Goal: Navigation & Orientation: Find specific page/section

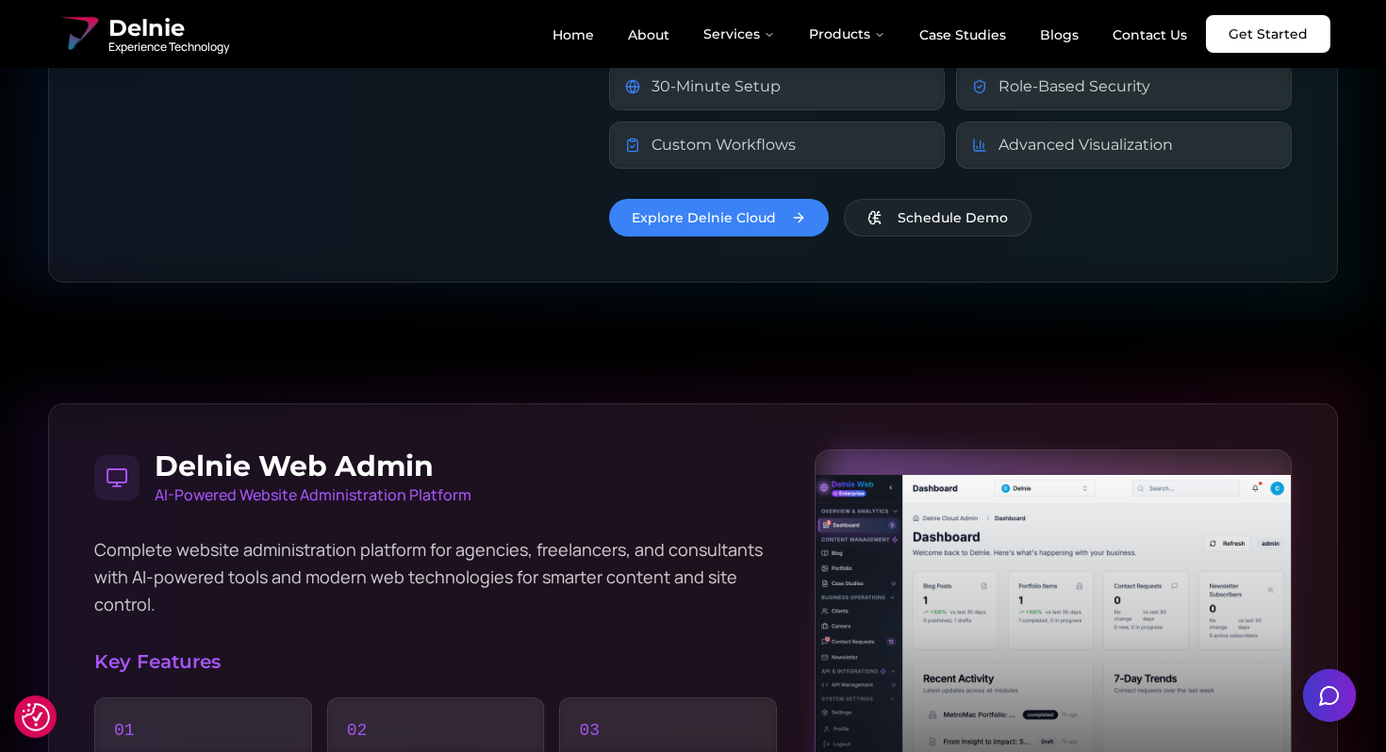
scroll to position [3444, 0]
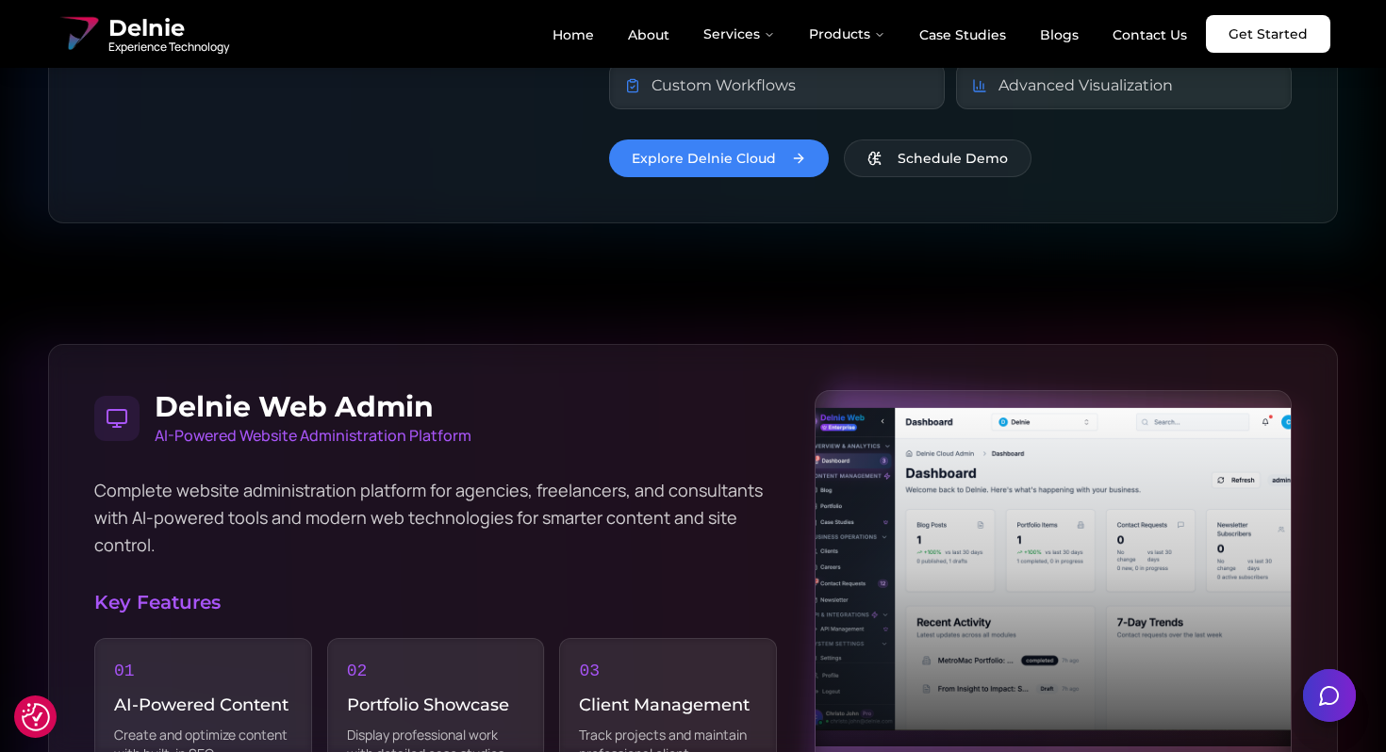
click at [1066, 476] on div at bounding box center [1052, 569] width 475 height 356
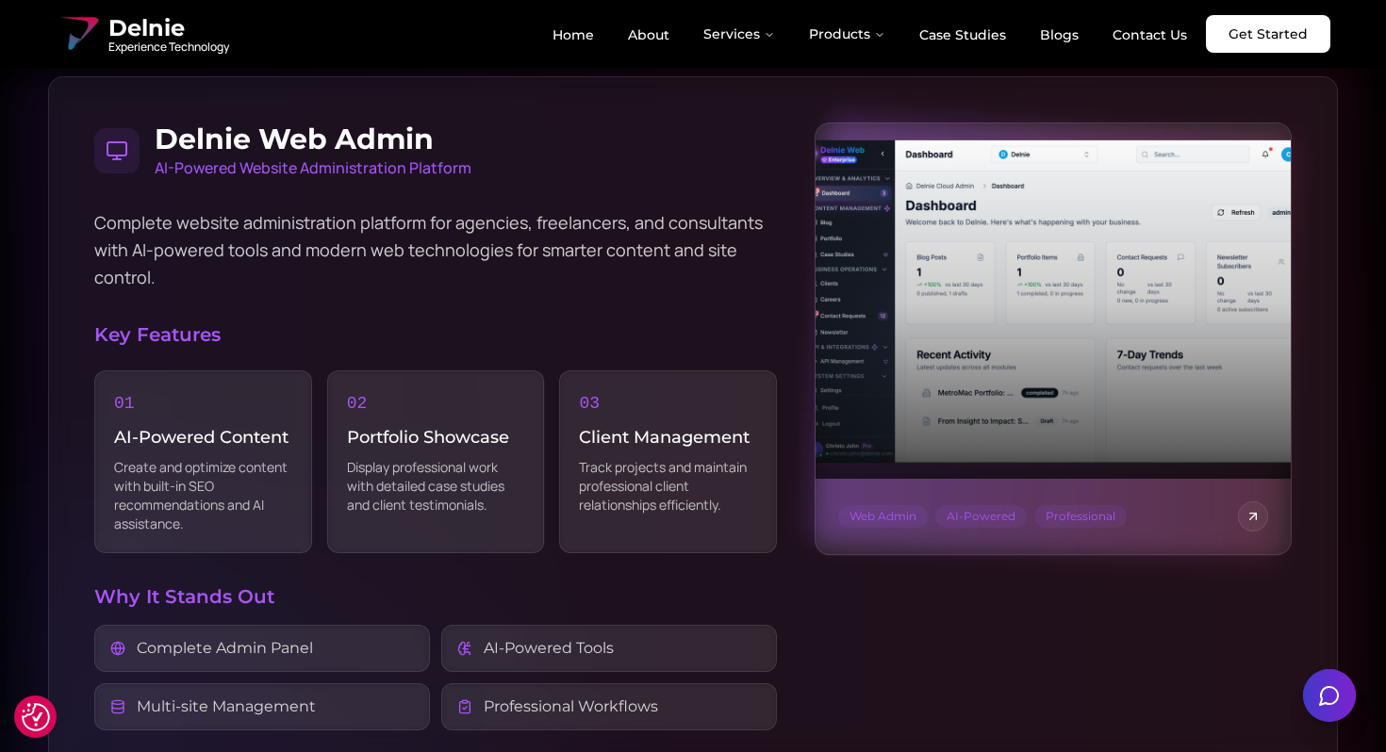
scroll to position [3765, 0]
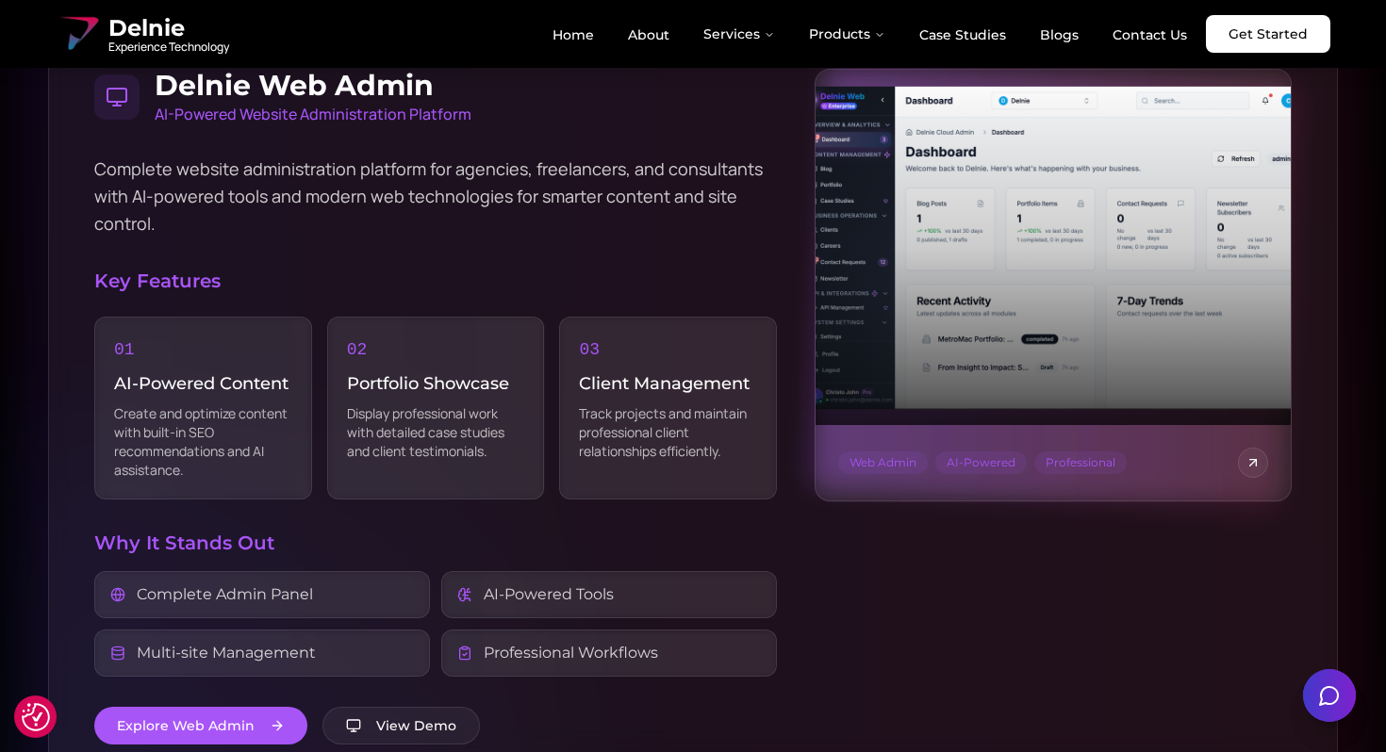
click at [1051, 451] on span "Professional" at bounding box center [1080, 462] width 92 height 23
click at [1251, 448] on button at bounding box center [1253, 463] width 30 height 30
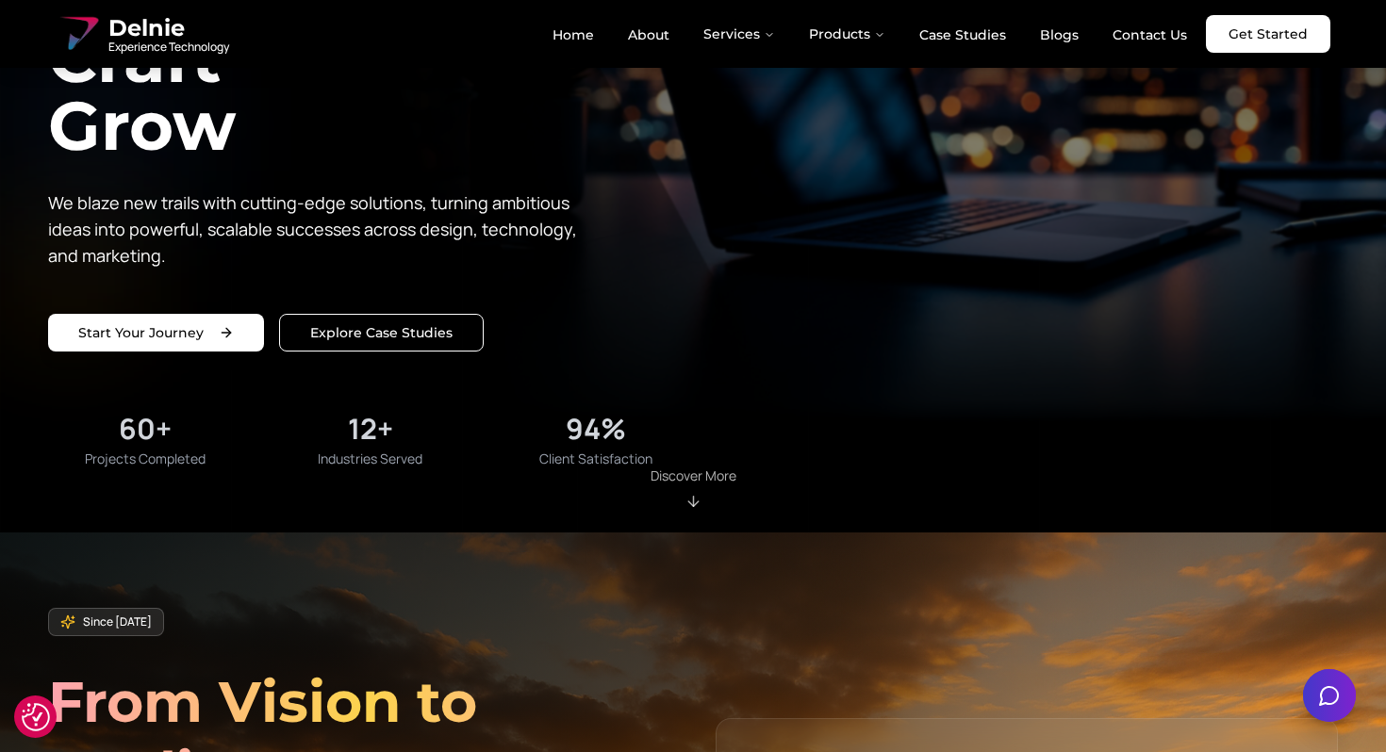
scroll to position [229, 0]
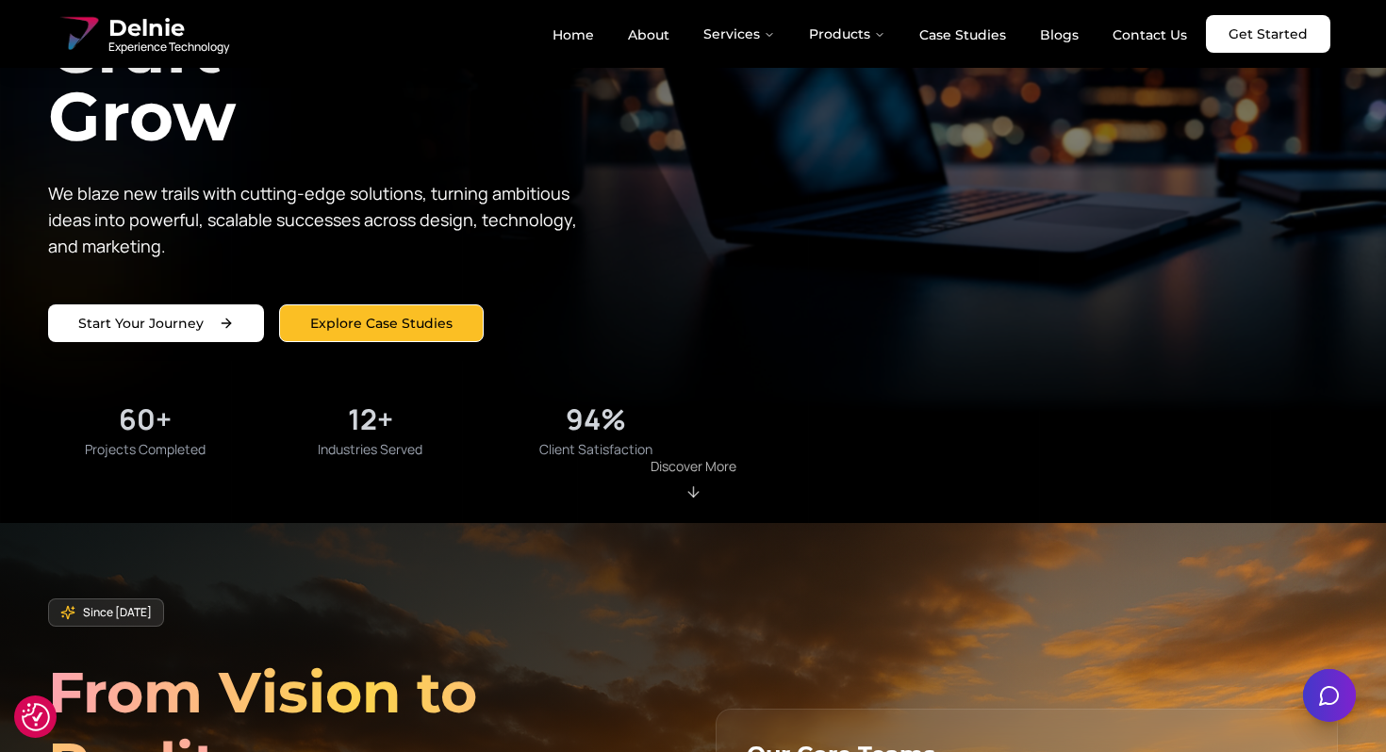
click at [411, 306] on link "Explore Case Studies" at bounding box center [381, 323] width 205 height 38
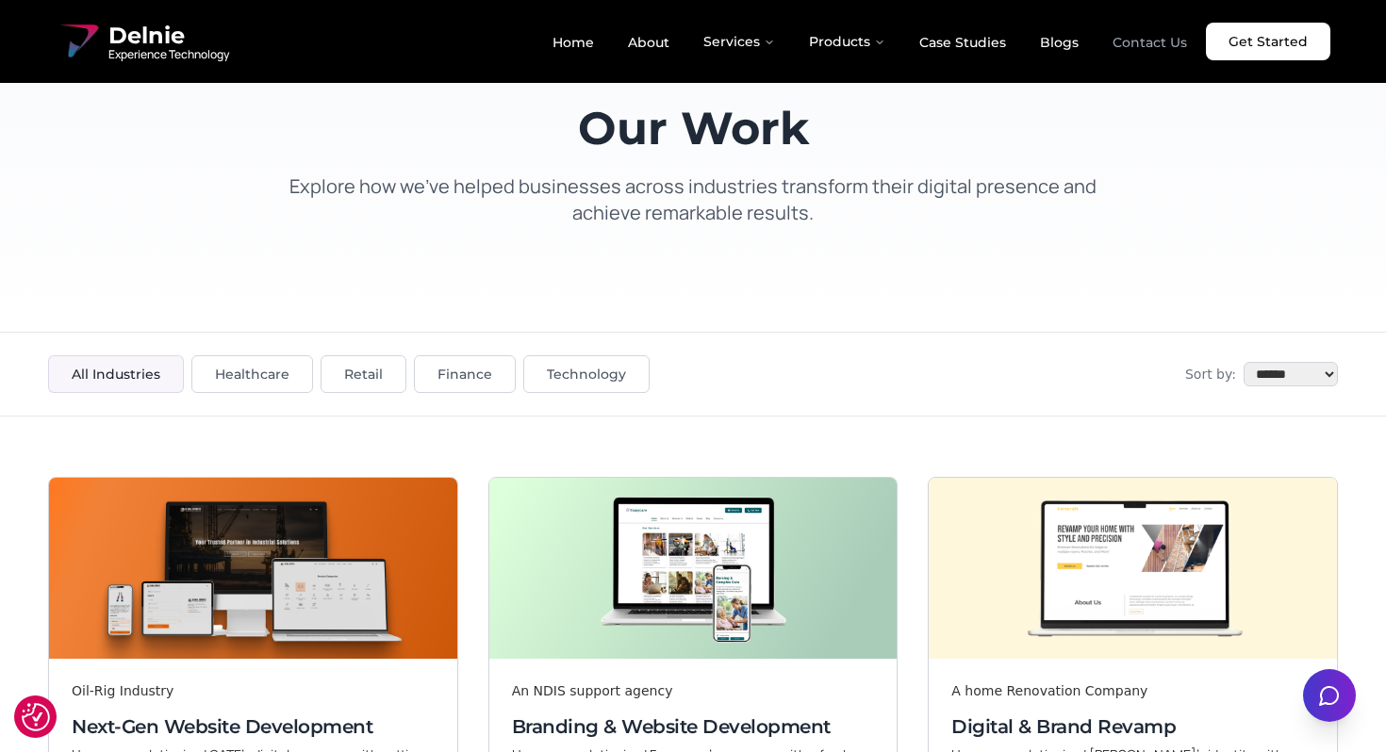
click at [1117, 52] on link "Contact Us" at bounding box center [1149, 42] width 105 height 32
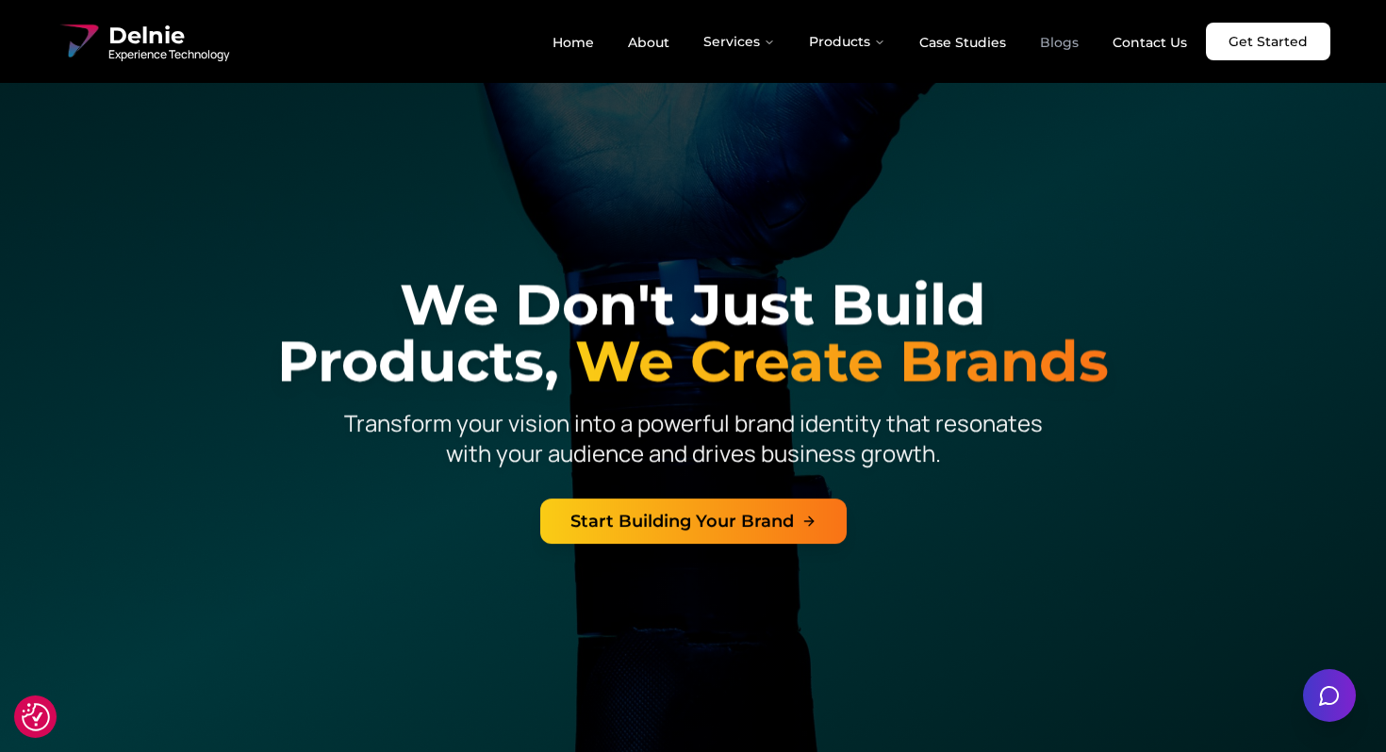
click at [1037, 48] on link "Blogs" at bounding box center [1059, 42] width 69 height 32
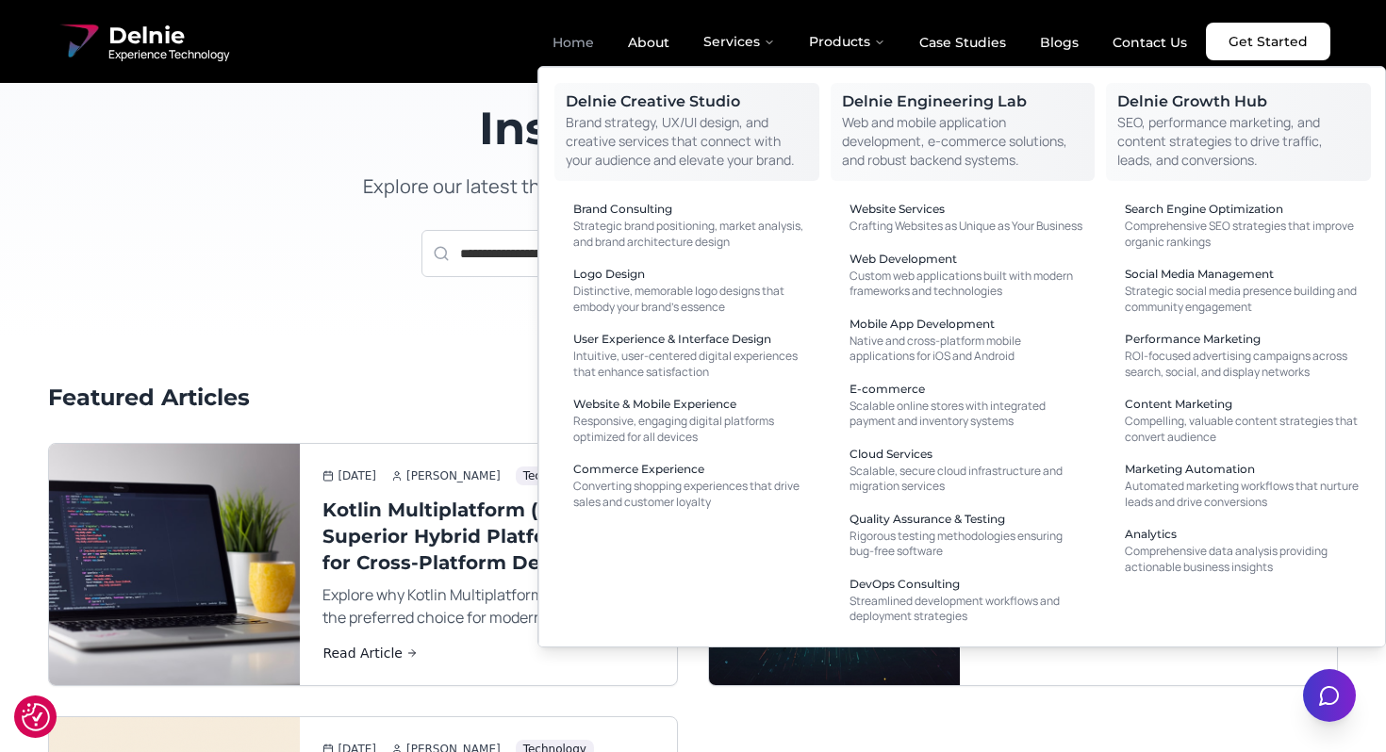
click at [561, 51] on link "Home" at bounding box center [573, 42] width 72 height 32
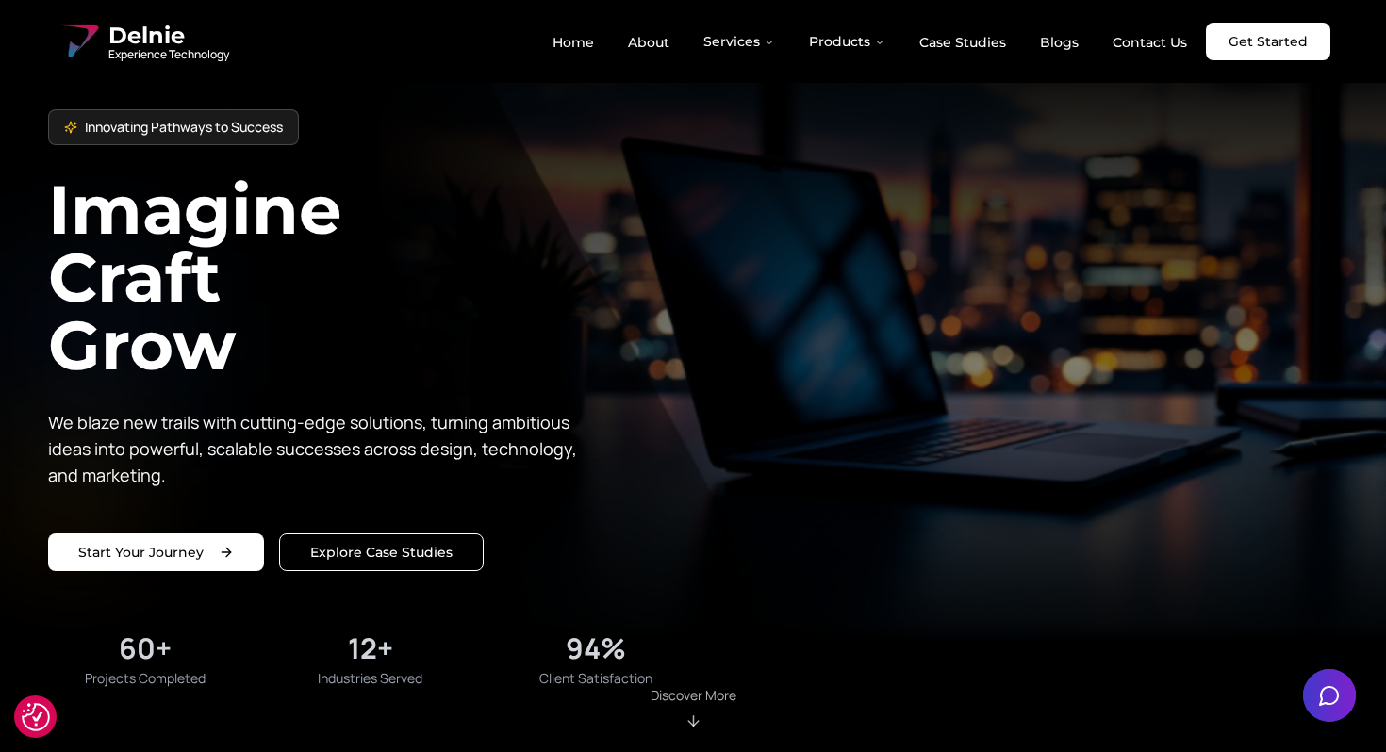
click at [129, 36] on span "Delnie" at bounding box center [168, 36] width 121 height 30
